Goal: Task Accomplishment & Management: Manage account settings

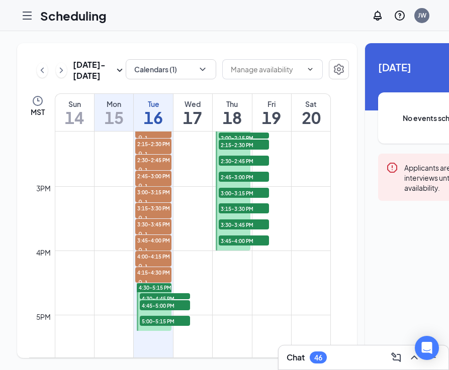
scroll to position [927, 0]
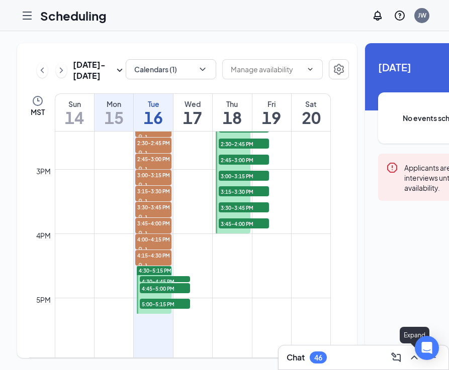
click at [411, 358] on icon "ChevronUp" at bounding box center [413, 358] width 7 height 4
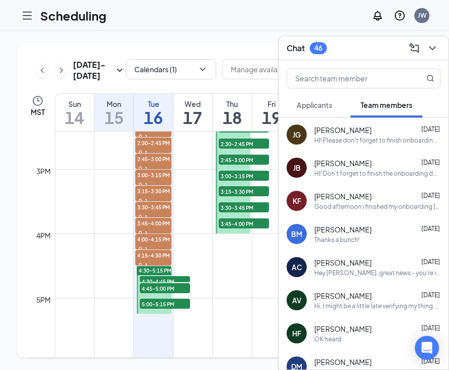
click at [331, 110] on div "Applicants" at bounding box center [314, 105] width 36 height 10
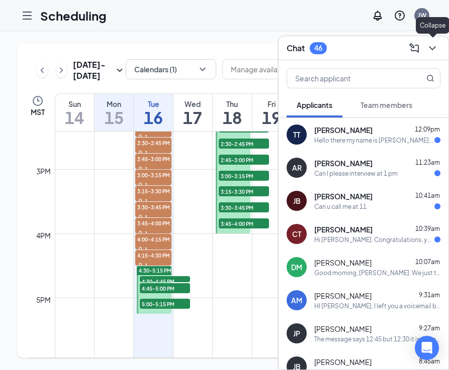
click at [426, 49] on icon "ChevronDown" at bounding box center [432, 48] width 12 height 12
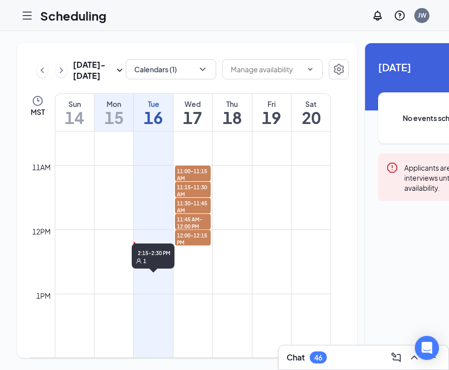
scroll to position [674, 0]
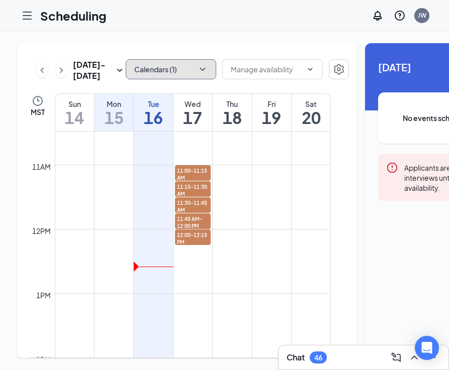
click at [159, 63] on button "Calendars (1)" at bounding box center [171, 69] width 90 height 20
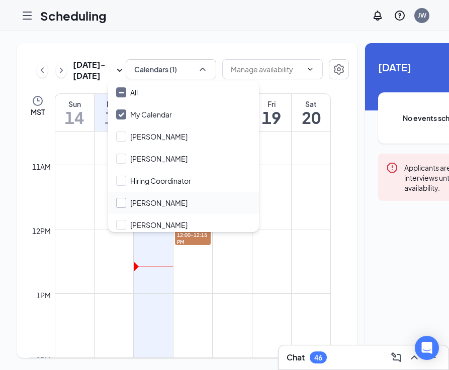
click at [121, 203] on input "[PERSON_NAME]" at bounding box center [151, 203] width 71 height 10
checkbox input "true"
click at [69, 245] on td at bounding box center [193, 237] width 276 height 16
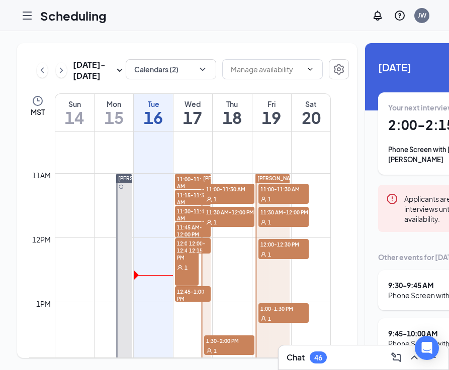
scroll to position [667, 0]
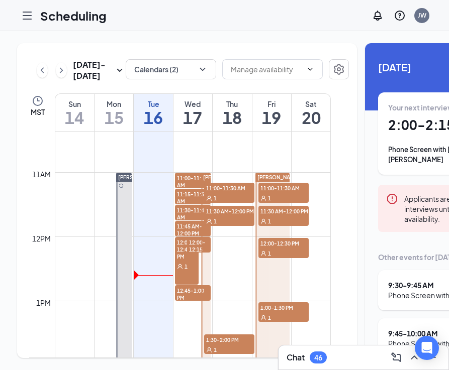
click at [189, 271] on div "1" at bounding box center [187, 266] width 24 height 10
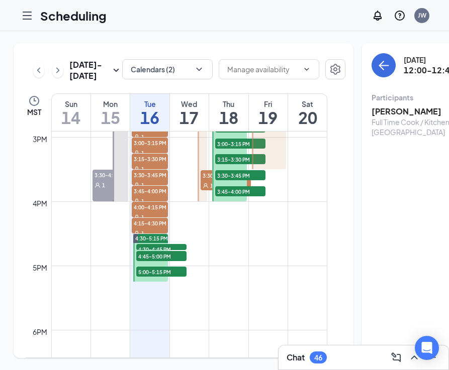
scroll to position [955, 0]
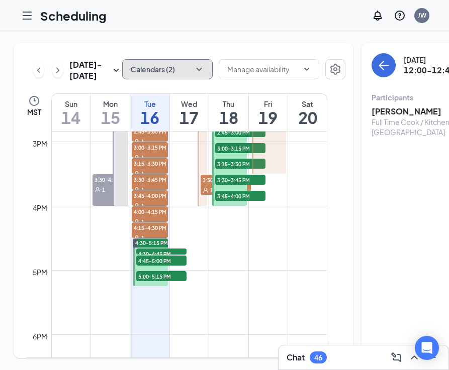
click at [160, 73] on button "Calendars (2)" at bounding box center [167, 69] width 90 height 20
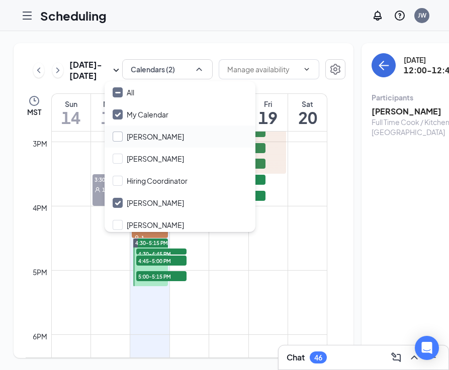
click at [120, 137] on input "[PERSON_NAME]" at bounding box center [148, 137] width 71 height 10
checkbox input "true"
click at [119, 205] on input "[PERSON_NAME]" at bounding box center [148, 203] width 71 height 10
checkbox input "false"
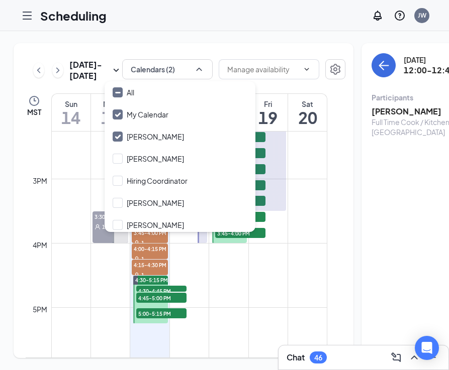
click at [92, 259] on td at bounding box center [189, 251] width 276 height 16
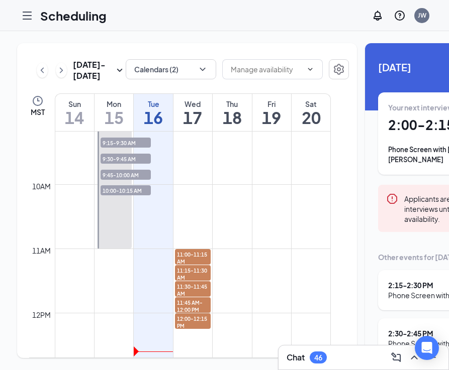
scroll to position [683, 0]
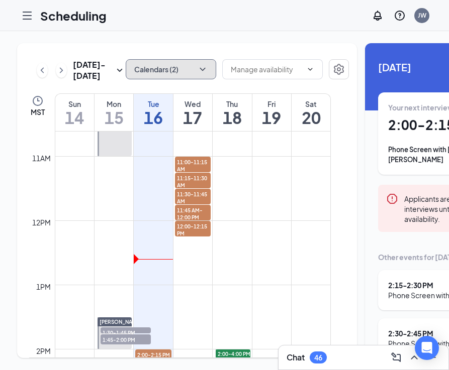
click at [129, 68] on button "Calendars (2)" at bounding box center [171, 69] width 90 height 20
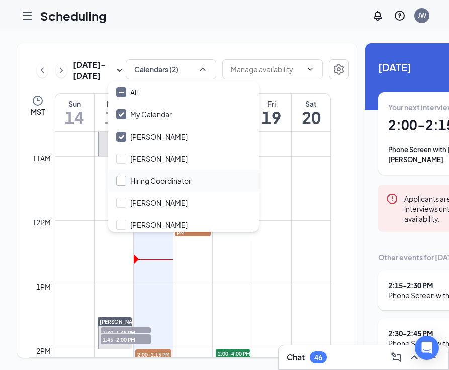
click at [123, 181] on input "Hiring Coordinator" at bounding box center [153, 181] width 75 height 10
checkbox input "true"
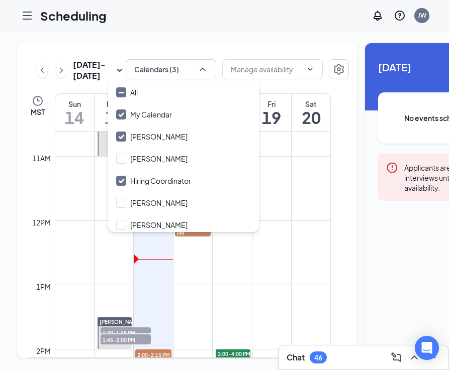
click at [85, 237] on td at bounding box center [193, 229] width 276 height 16
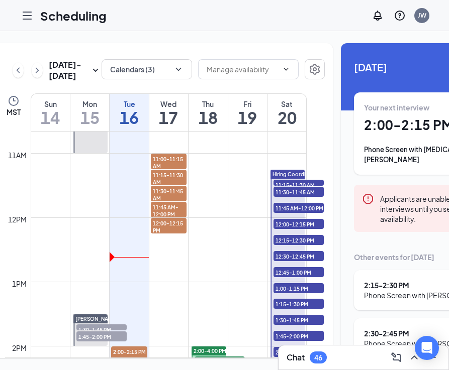
scroll to position [0, 28]
